Goal: Information Seeking & Learning: Find specific fact

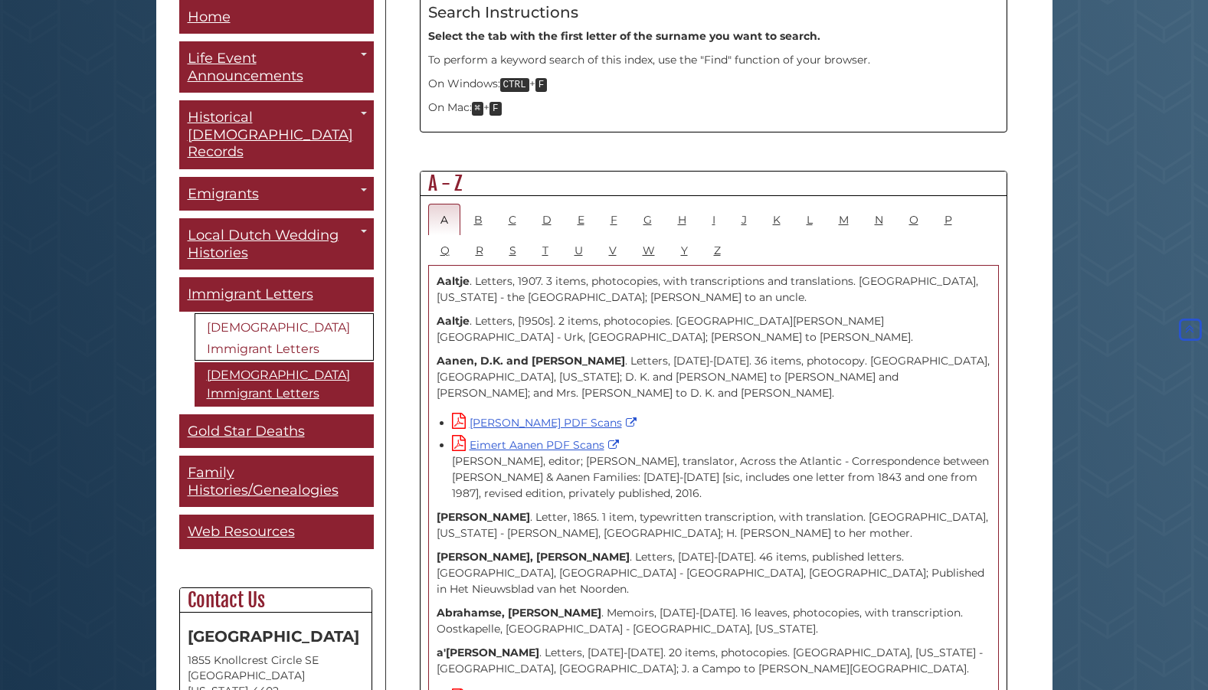
scroll to position [786, 0]
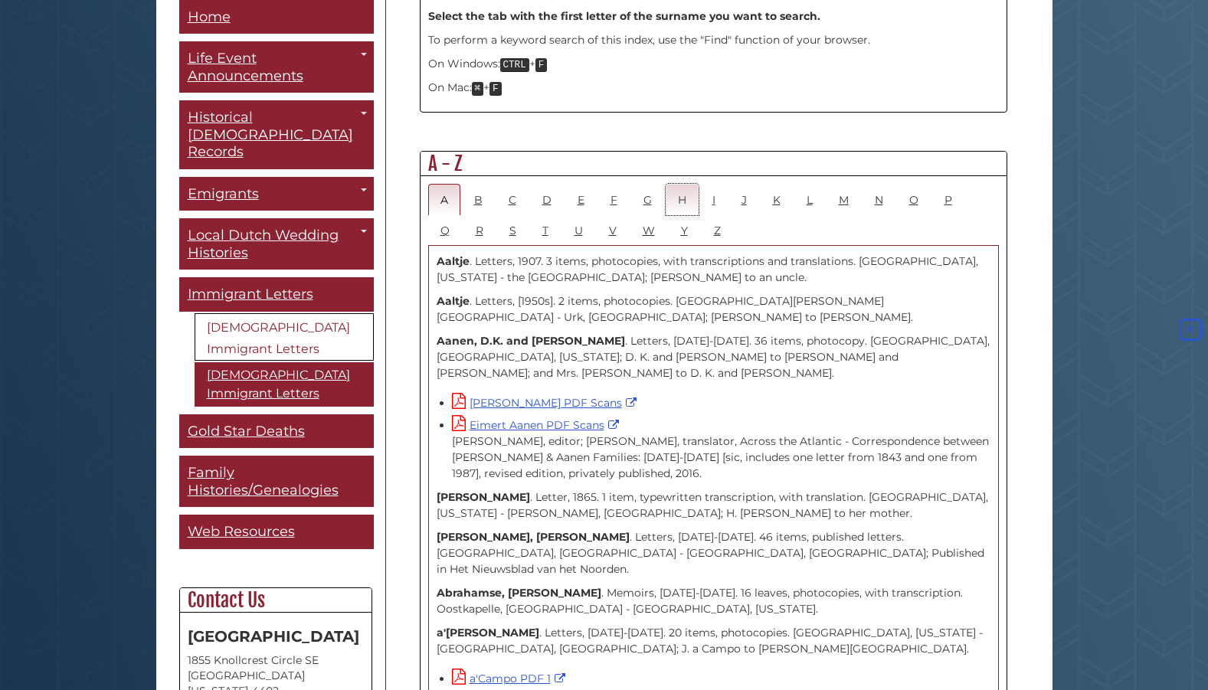
click at [681, 184] on link "H" at bounding box center [681, 199] width 33 height 31
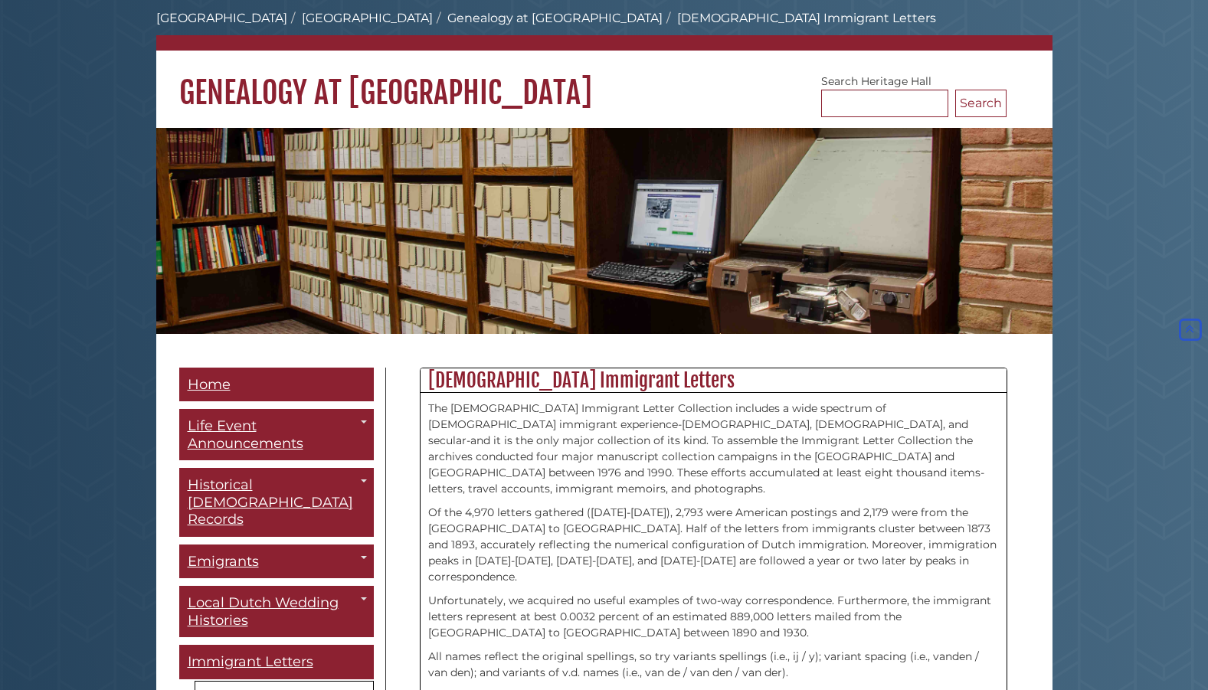
scroll to position [0, 0]
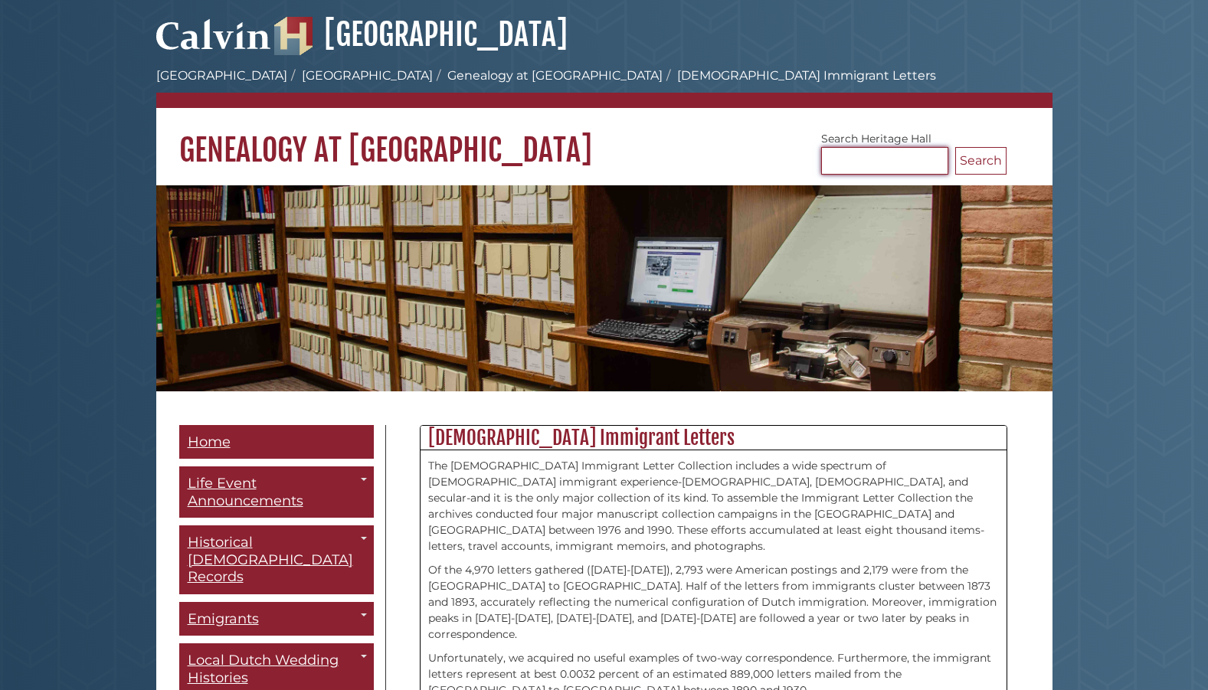
click at [880, 159] on input "Search [GEOGRAPHIC_DATA]" at bounding box center [884, 161] width 127 height 28
type input "********"
click at [955, 147] on button "Search" at bounding box center [980, 161] width 51 height 28
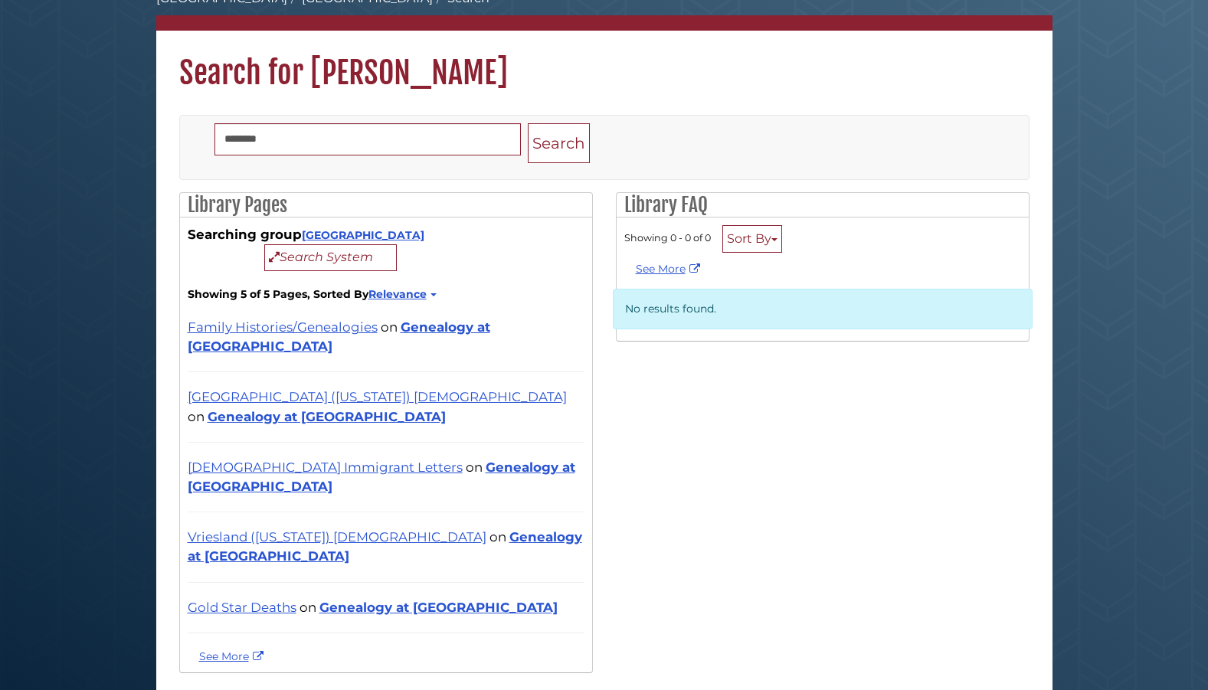
scroll to position [99, 0]
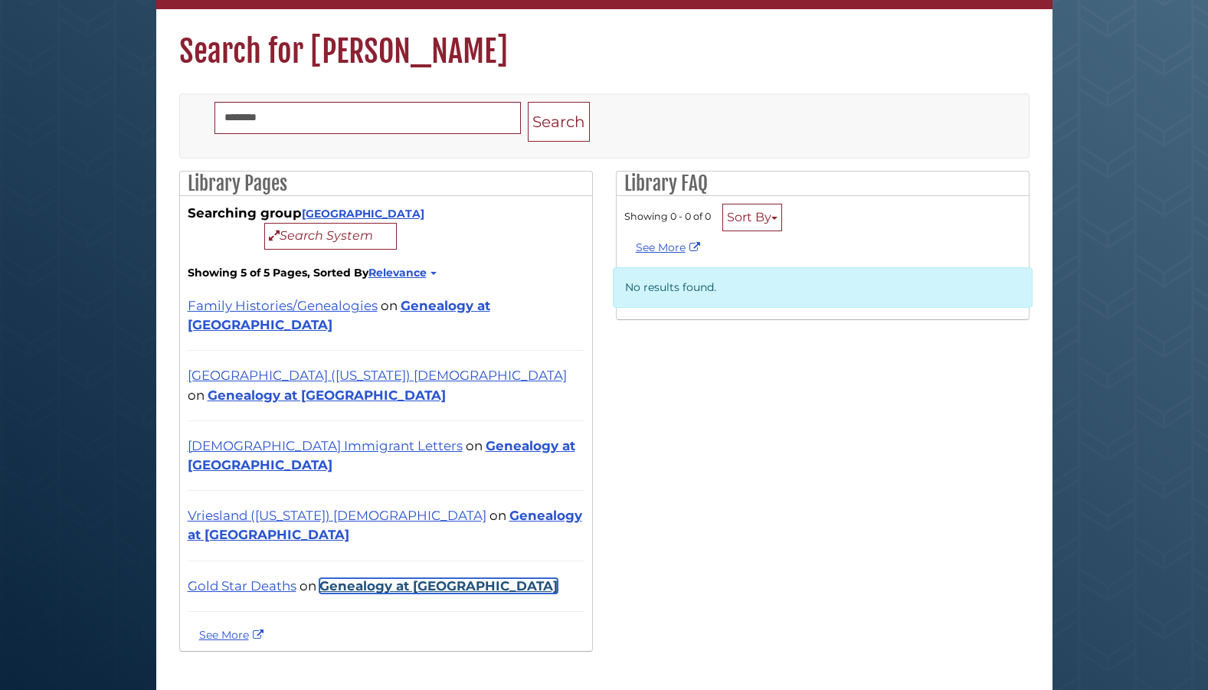
click at [430, 578] on link "Genealogy at [GEOGRAPHIC_DATA]" at bounding box center [438, 585] width 238 height 15
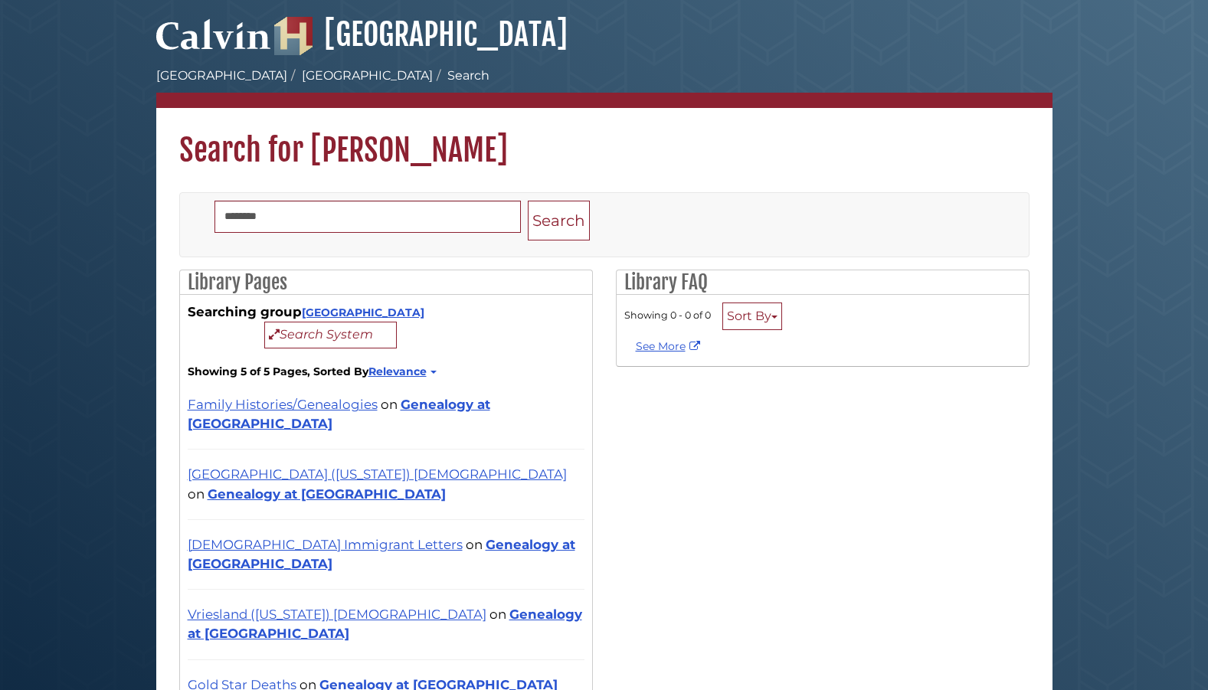
scroll to position [99, 0]
